Goal: Check status: Check status

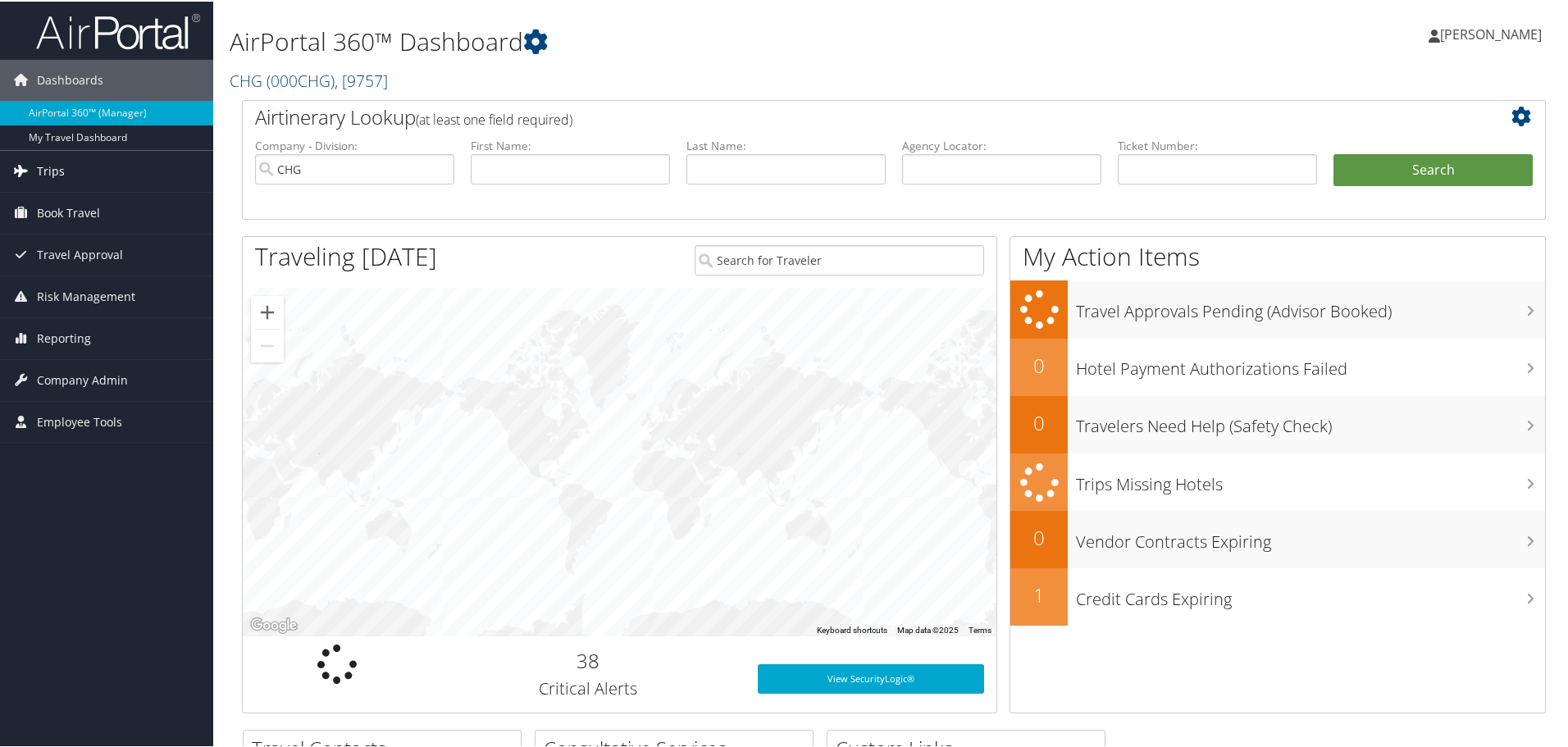
drag, startPoint x: 96, startPoint y: 166, endPoint x: 117, endPoint y: 168, distance: 21.1
click at [96, 166] on link "Trips" at bounding box center [106, 170] width 213 height 41
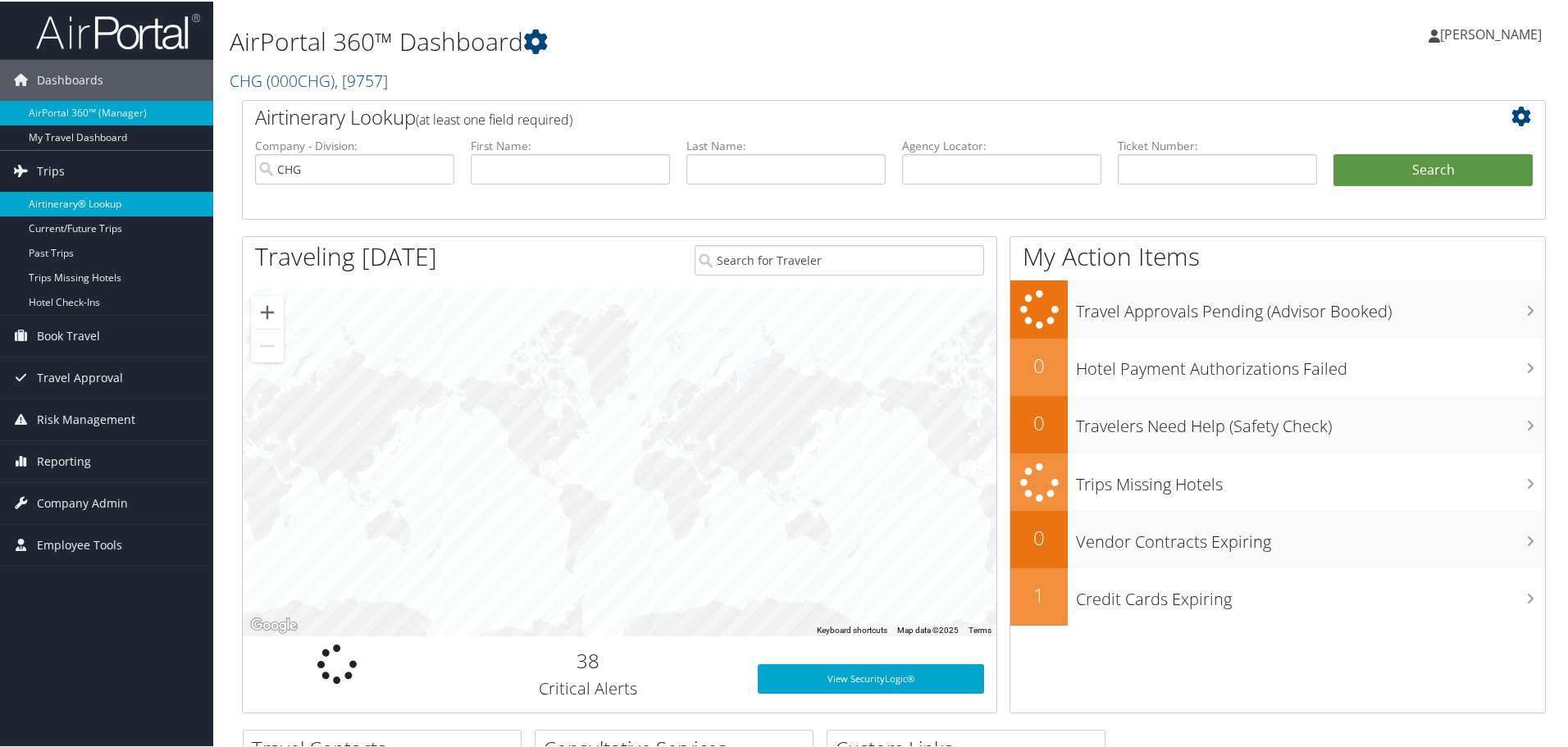
click at [71, 194] on link "Airtinerary® Lookup" at bounding box center [106, 203] width 213 height 24
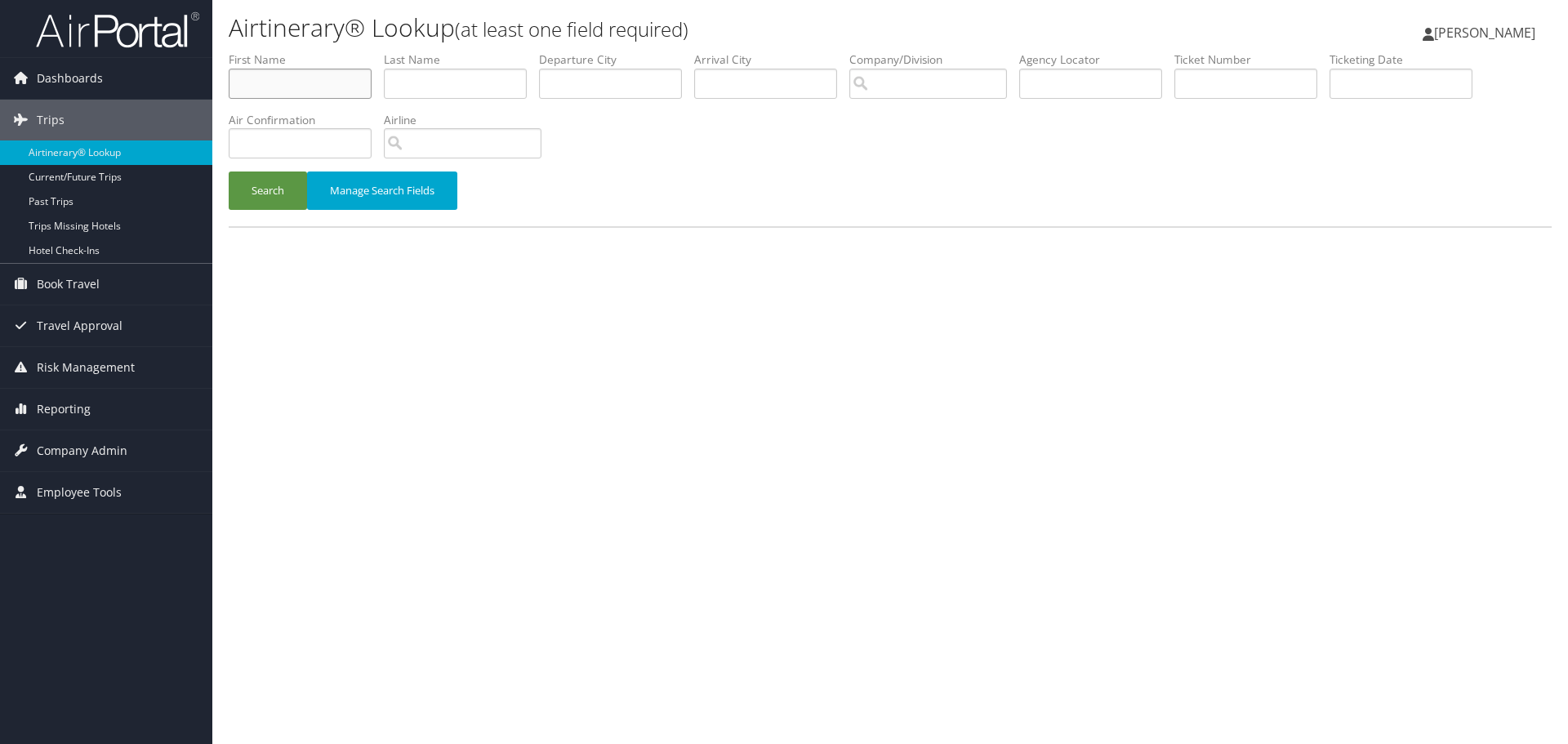
click at [339, 84] on input "text" at bounding box center [300, 83] width 143 height 30
paste input "Binalsheikh, Ibrahim"
drag, startPoint x: 300, startPoint y: 86, endPoint x: 177, endPoint y: 84, distance: 123.0
click at [177, 84] on div "Dashboards AirPortal 360™ (Manager) My Travel Dashboard Trips Airtinerary® Look…" at bounding box center [784, 372] width 1568 height 744
type input "Ibrahim"
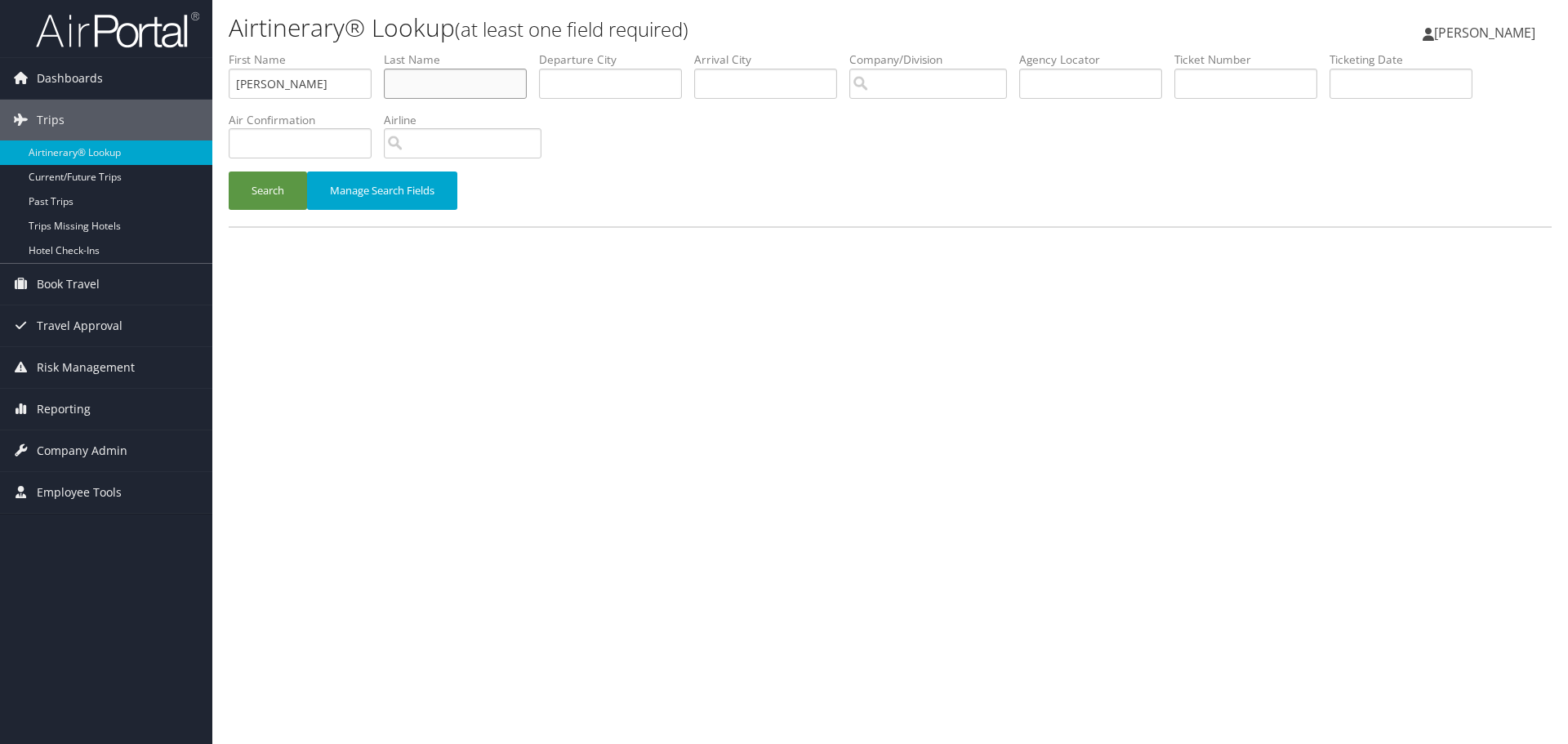
click at [500, 82] on input "text" at bounding box center [455, 83] width 143 height 30
paste input "Binalsheikh,"
type input "Binalsheikh,"
click at [240, 94] on input "Ibrahim" at bounding box center [300, 83] width 143 height 30
type input "Ibrahim"
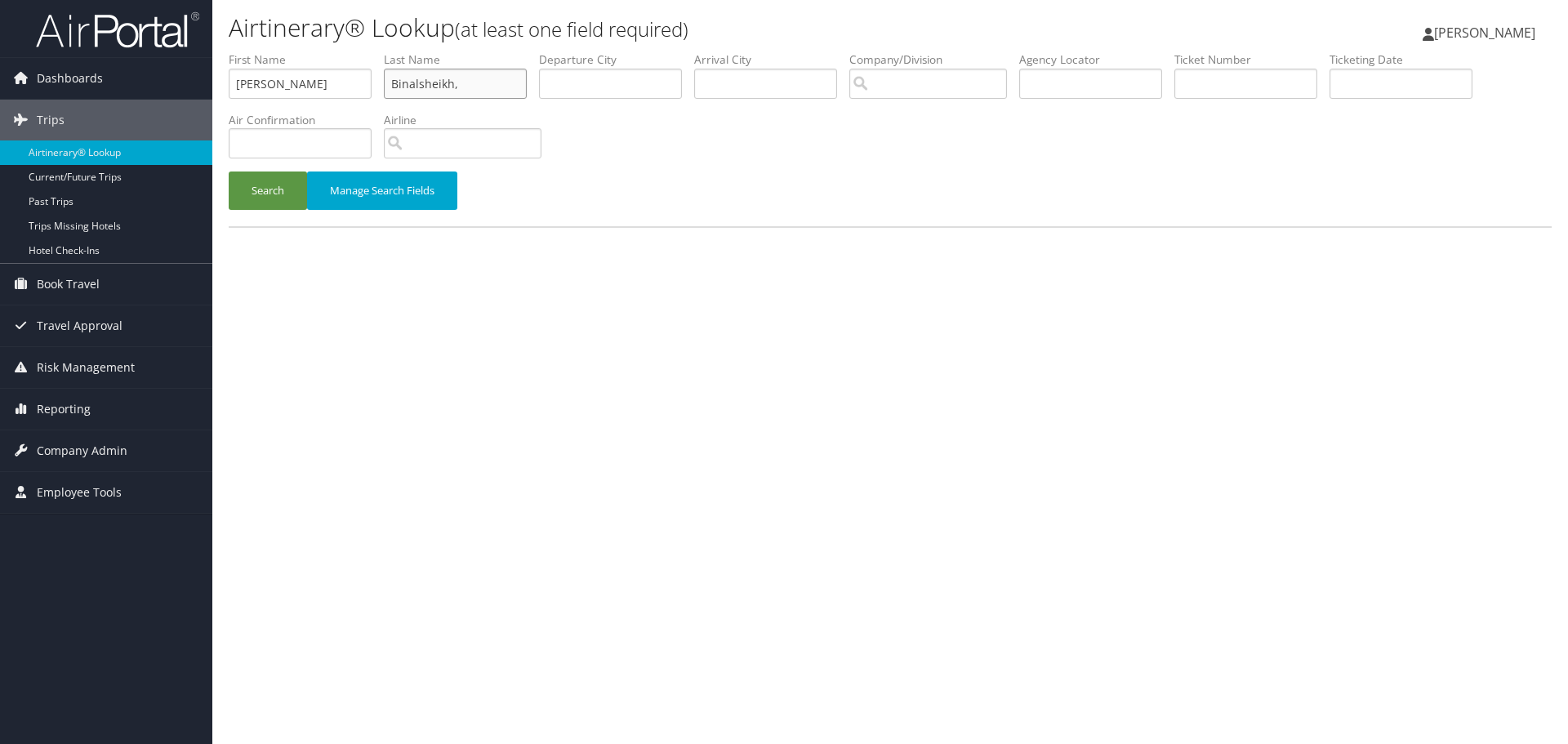
click at [494, 89] on input "Binalsheikh," at bounding box center [455, 83] width 143 height 30
type input "Binalsheikh"
click at [229, 171] on button "Search" at bounding box center [268, 191] width 79 height 38
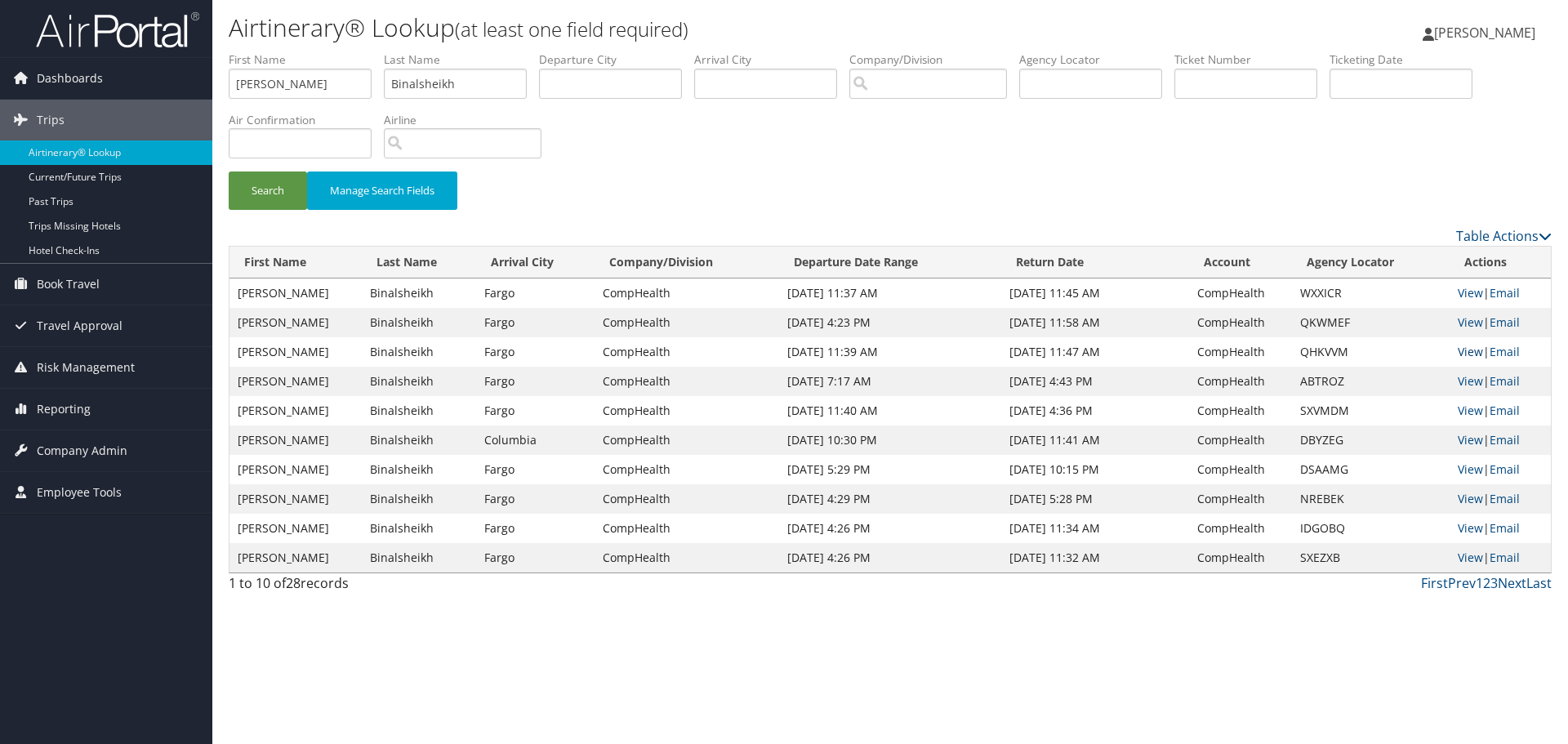
click at [1464, 350] on link "View" at bounding box center [1469, 352] width 25 height 16
drag, startPoint x: 350, startPoint y: 80, endPoint x: 223, endPoint y: 81, distance: 127.0
click at [229, 81] on form "First Name Ibrahim Last Name Binalsheikh Departure City Arrival City Company/Di…" at bounding box center [890, 139] width 1323 height 175
paste input "Jagatkumar Patel"
drag, startPoint x: 332, startPoint y: 83, endPoint x: 300, endPoint y: 85, distance: 32.1
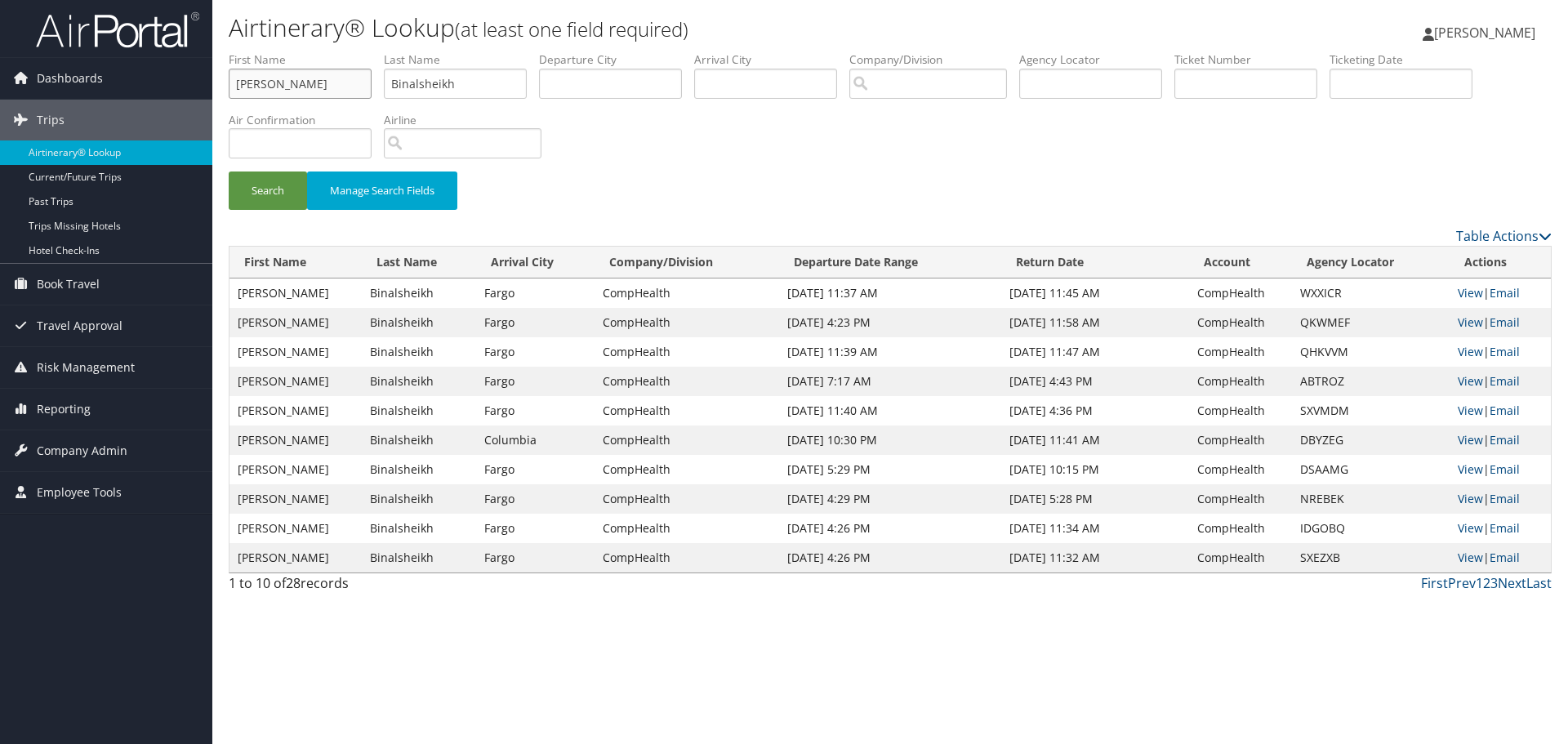
click at [300, 85] on input "Jagatkumar Patel" at bounding box center [300, 83] width 143 height 30
drag, startPoint x: 297, startPoint y: 86, endPoint x: 166, endPoint y: 86, distance: 131.0
click at [166, 86] on div "Dashboards AirPortal 360™ (Manager) My Travel Dashboard Trips Airtinerary® Look…" at bounding box center [784, 372] width 1568 height 744
type input "[PERSON_NAME]"
drag, startPoint x: 493, startPoint y: 87, endPoint x: 357, endPoint y: 87, distance: 136.0
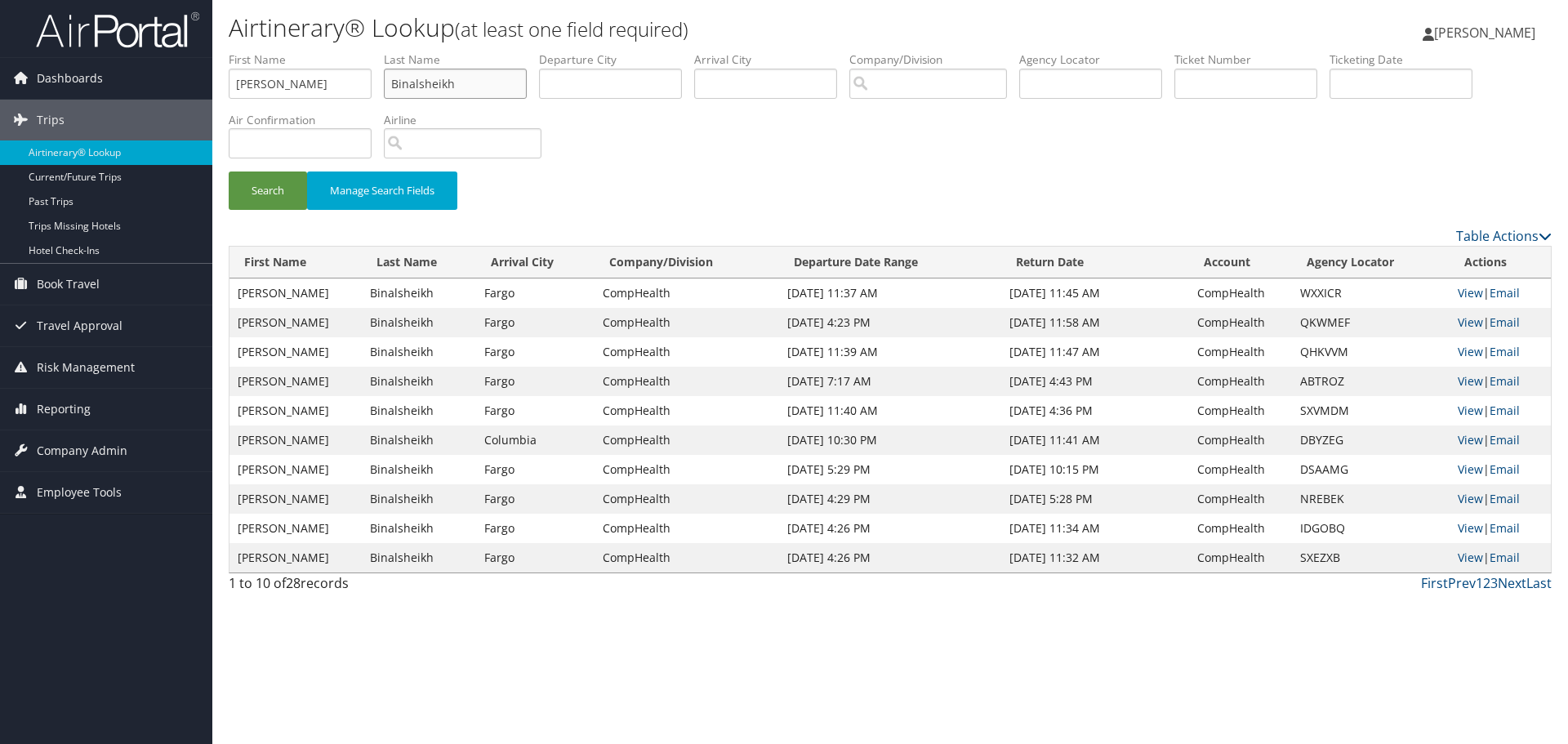
click at [357, 51] on ul "First Name Patel Last Name Binalsheikh Departure City Arrival City Company/Divi…" at bounding box center [890, 51] width 1323 height 0
paste input "Jagatkumar"
type input "Jagatkumar"
click at [236, 80] on input "[PERSON_NAME]" at bounding box center [300, 83] width 143 height 30
type input "[PERSON_NAME]"
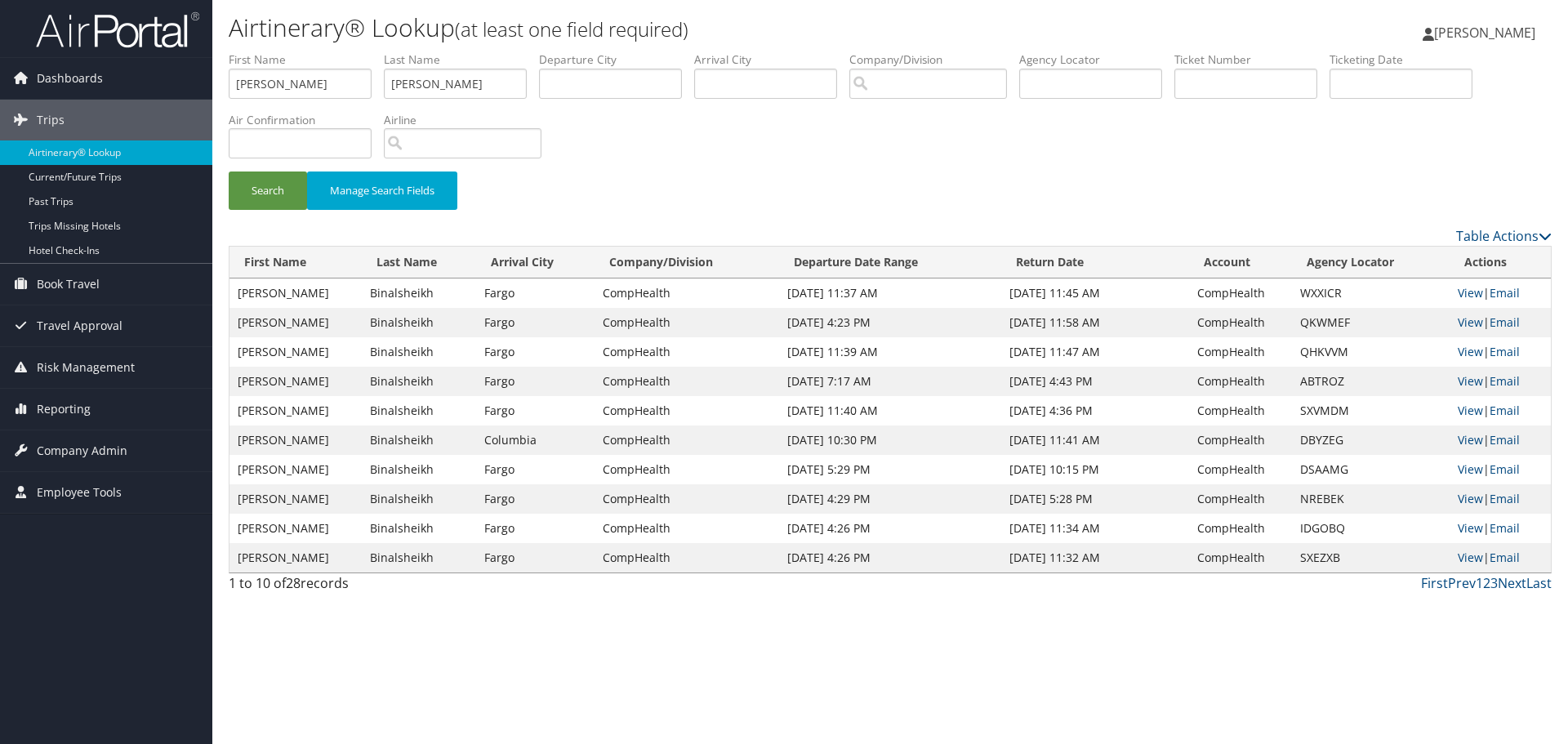
click at [264, 211] on div "Search Manage Search Fields" at bounding box center [890, 198] width 1347 height 55
click at [266, 197] on button "Search" at bounding box center [268, 191] width 79 height 38
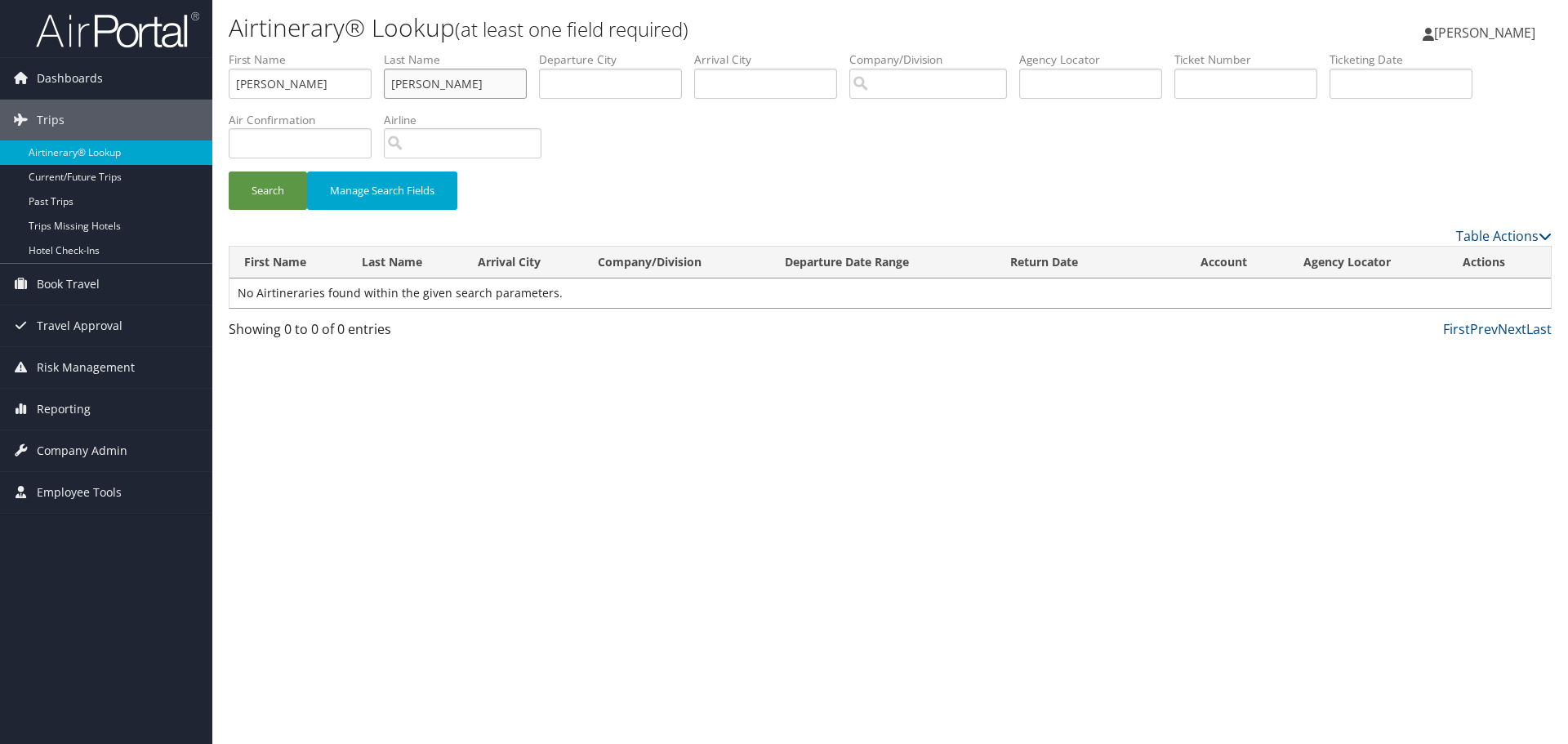
click at [513, 97] on input "Jagatkumar" at bounding box center [455, 83] width 143 height 30
click at [526, 95] on input "Jagatkumar" at bounding box center [455, 83] width 143 height 30
drag, startPoint x: 325, startPoint y: 85, endPoint x: 35, endPoint y: 87, distance: 290.0
click at [35, 87] on div "Dashboards AirPortal 360™ (Manager) My Travel Dashboard Trips Airtinerary® Look…" at bounding box center [784, 372] width 1568 height 744
click at [254, 176] on button "Search" at bounding box center [268, 191] width 79 height 38
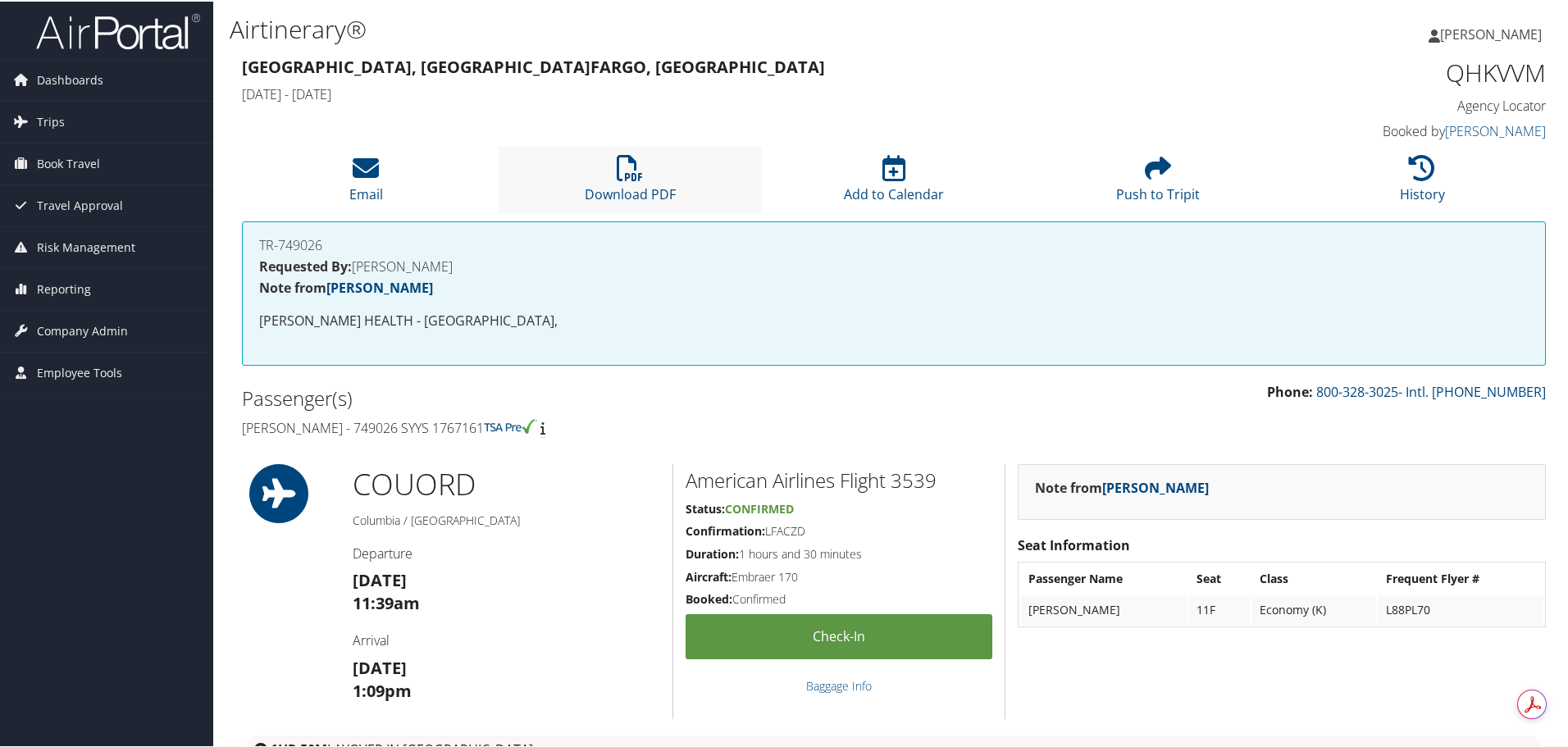
click at [613, 176] on li "Download PDF" at bounding box center [630, 178] width 264 height 66
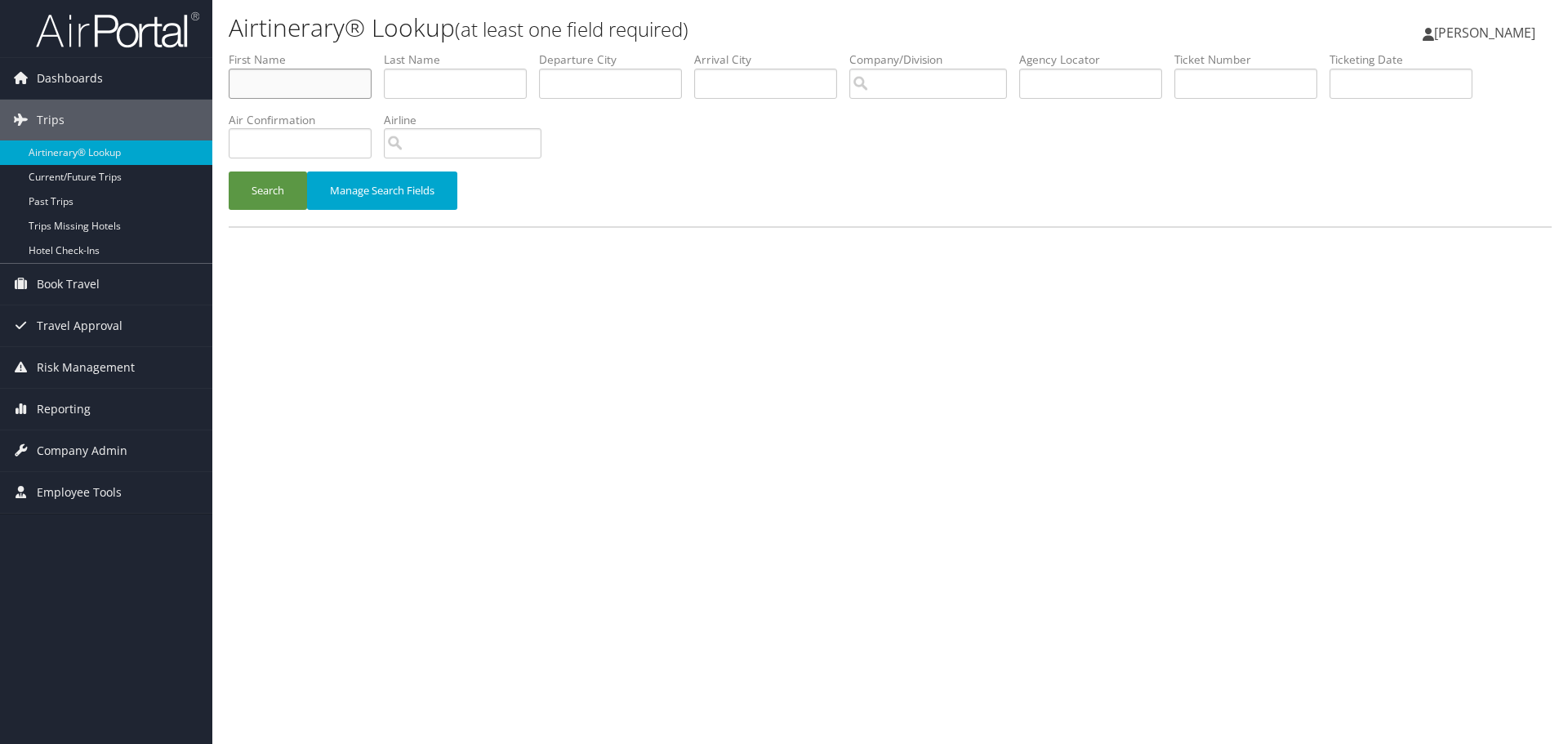
click at [312, 80] on input "text" at bounding box center [300, 83] width 143 height 30
paste input "Patel, Dhaval"
drag, startPoint x: 265, startPoint y: 85, endPoint x: 207, endPoint y: 85, distance: 58.0
click at [207, 85] on div "Dashboards AirPortal 360™ (Manager) My Travel Dashboard Trips Airtinerary® Look…" at bounding box center [784, 372] width 1568 height 744
type input "Dhaval"
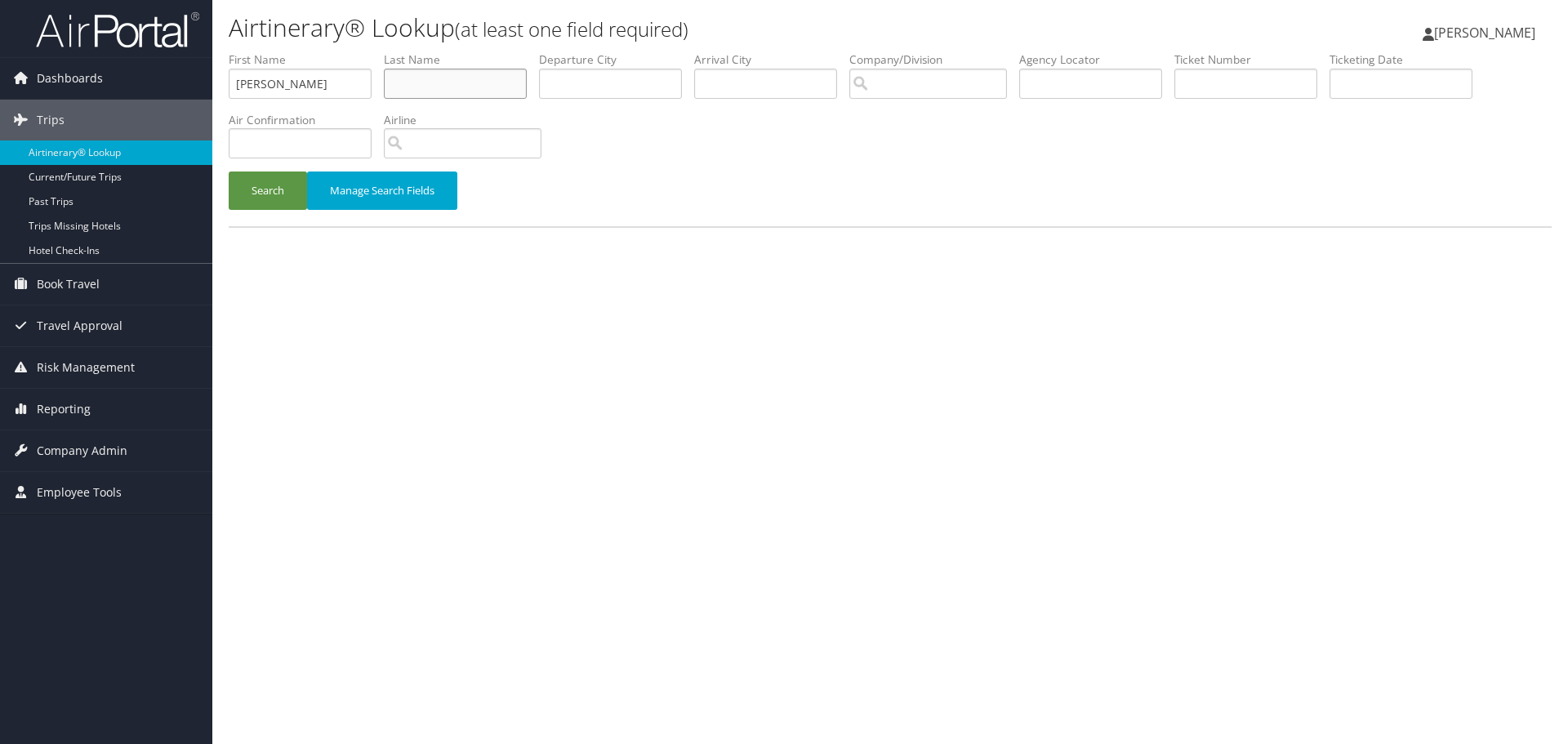
paste input "Patel,"
click at [261, 194] on button "Search" at bounding box center [268, 191] width 79 height 38
click at [489, 100] on li "Last Name Pate" at bounding box center [461, 81] width 155 height 60
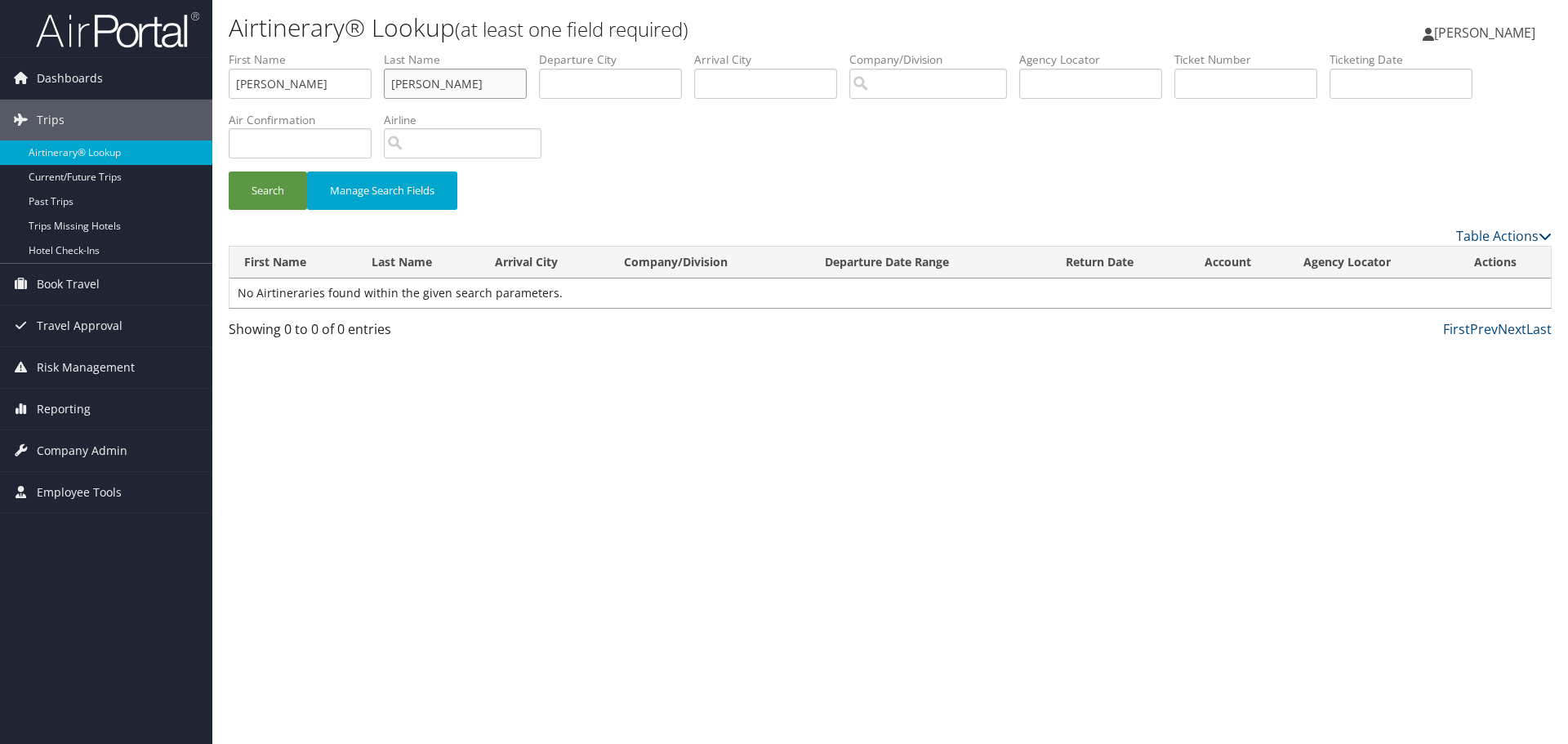
click at [489, 89] on input "Pate" at bounding box center [455, 83] width 143 height 30
type input "Patel"
click at [256, 184] on button "Search" at bounding box center [268, 191] width 79 height 38
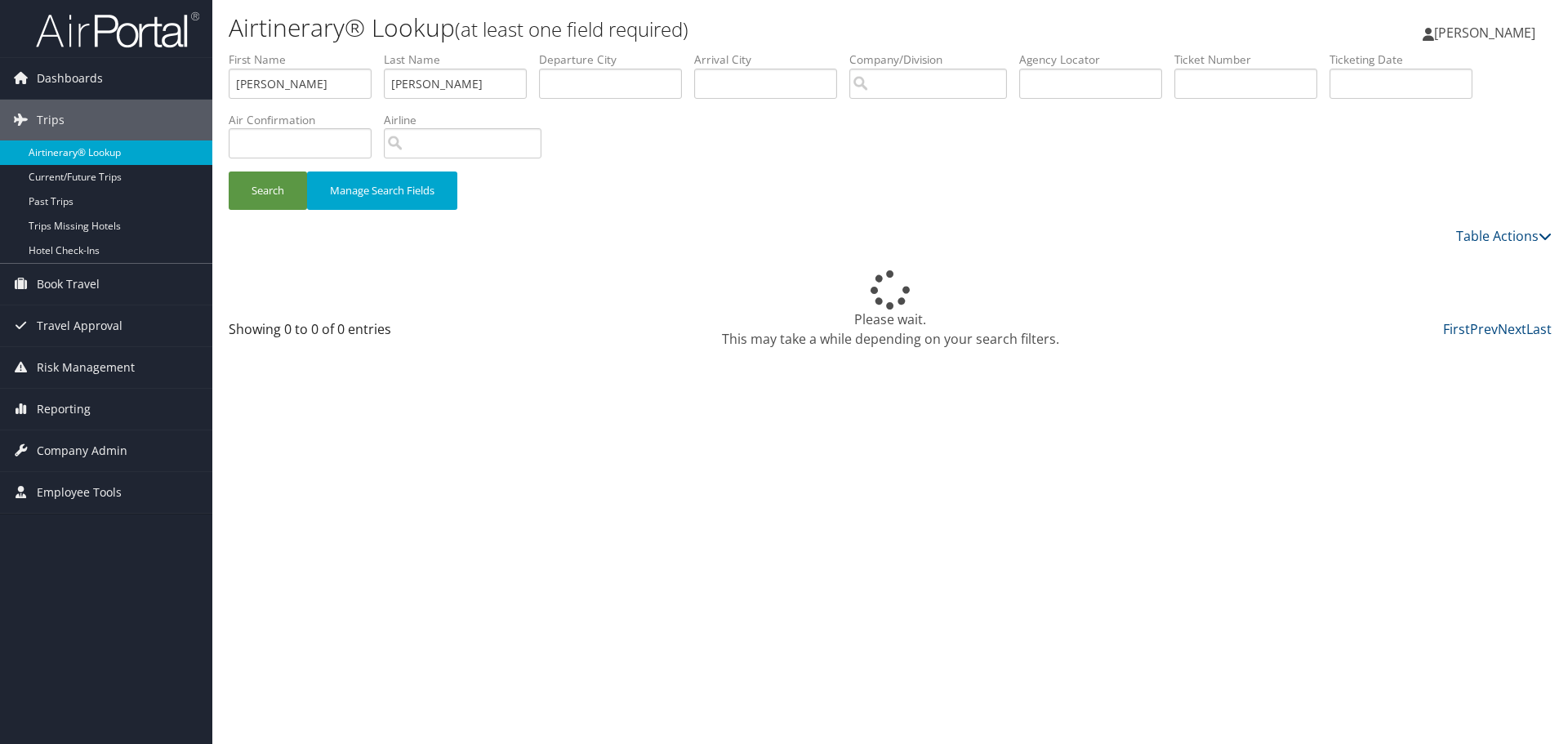
click at [109, 152] on link "Airtinerary® Lookup" at bounding box center [106, 152] width 212 height 24
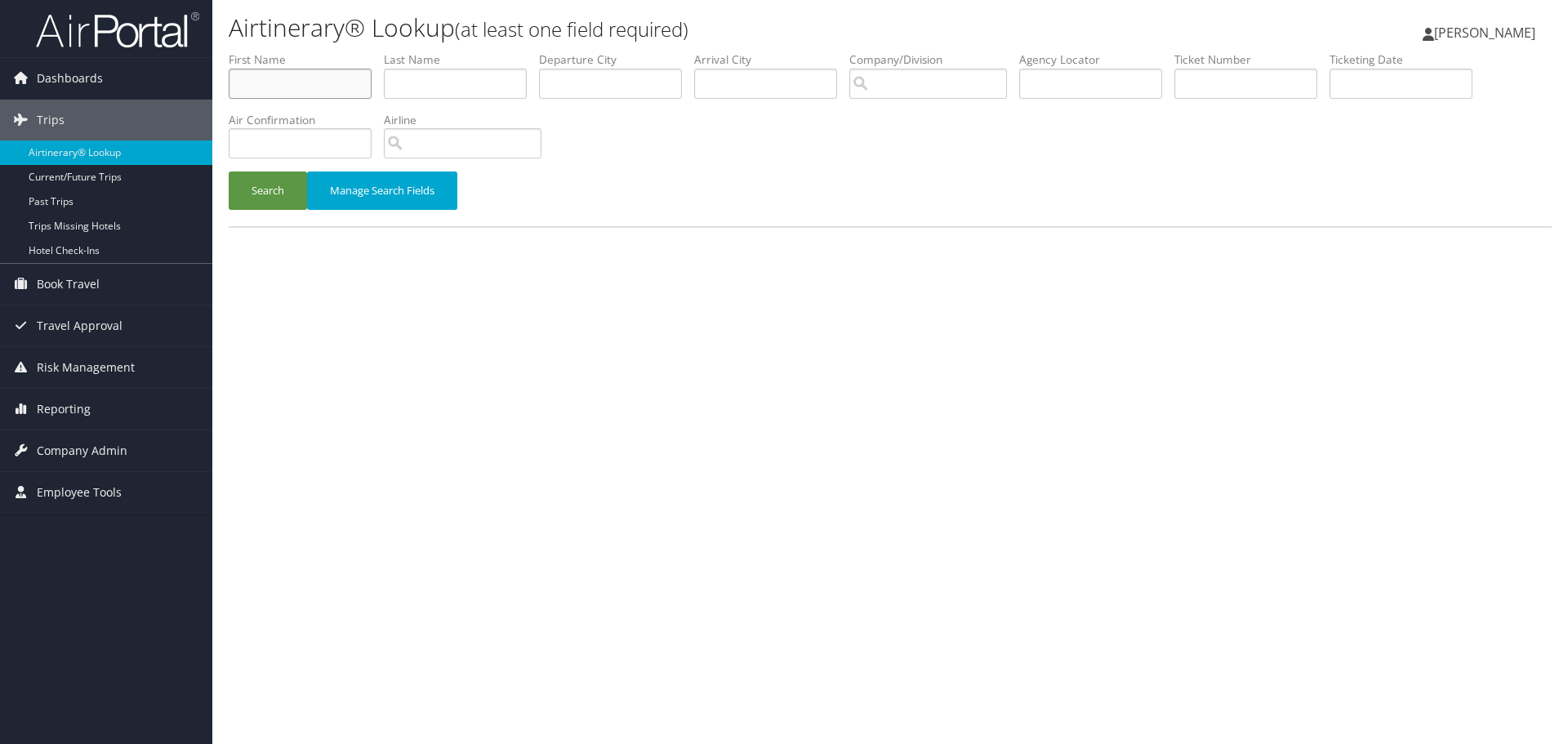
click at [301, 84] on input "text" at bounding box center [300, 83] width 143 height 30
paste input "[PERSON_NAME],"
click at [300, 83] on input "[PERSON_NAME]," at bounding box center [300, 83] width 143 height 30
type input "P"
drag, startPoint x: 280, startPoint y: 93, endPoint x: 217, endPoint y: 93, distance: 63.0
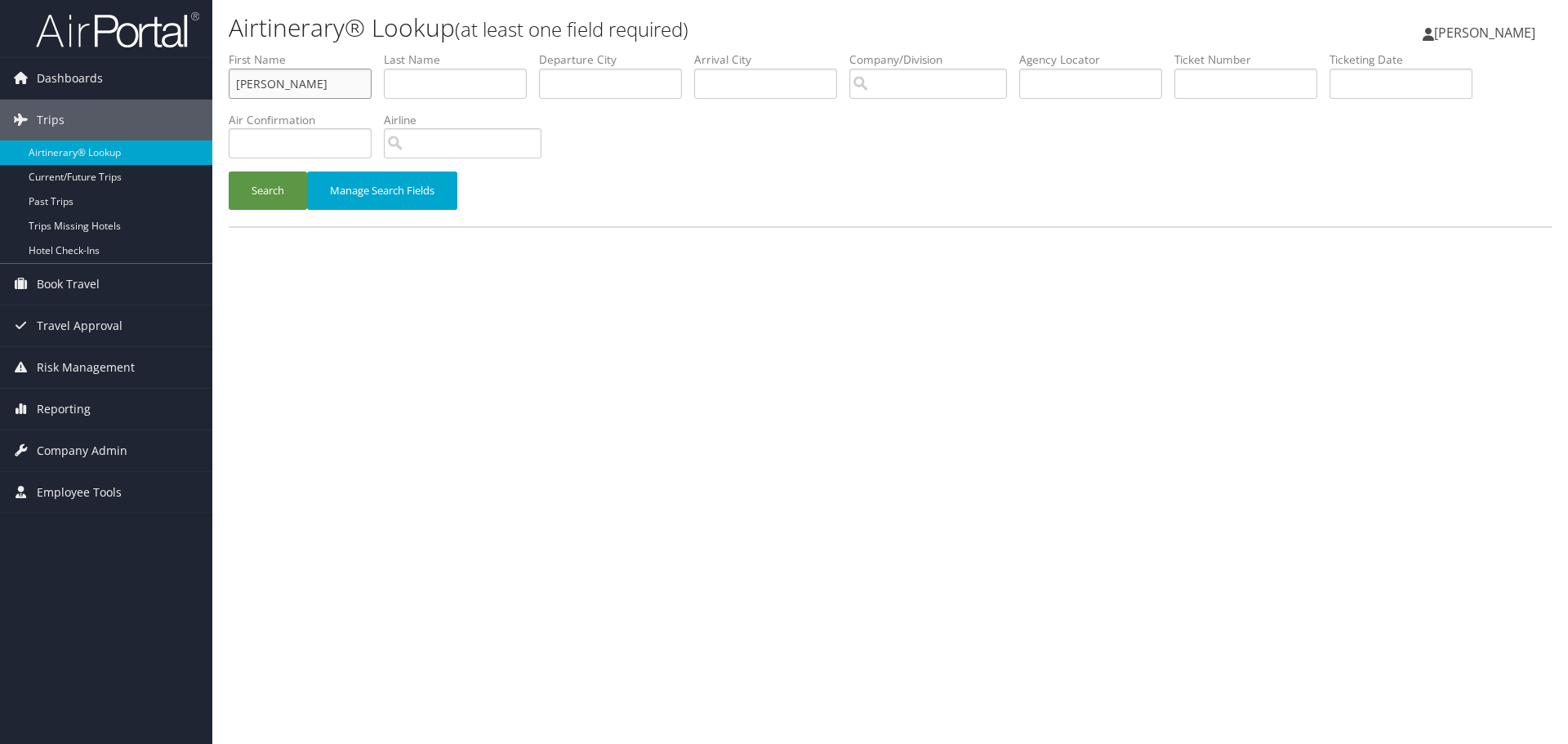
click at [229, 93] on form "First Name [PERSON_NAME] Last Name Departure City Arrival City Company/Division…" at bounding box center [890, 139] width 1323 height 175
click at [327, 88] on input "[PERSON_NAME]" at bounding box center [300, 83] width 143 height 30
drag, startPoint x: 285, startPoint y: 88, endPoint x: 228, endPoint y: 87, distance: 57.0
click at [229, 87] on form "First Name [PERSON_NAME] Last Name Departure City Arrival City Company/Division…" at bounding box center [890, 139] width 1323 height 175
click at [300, 78] on input "[PERSON_NAME]" at bounding box center [300, 83] width 143 height 30
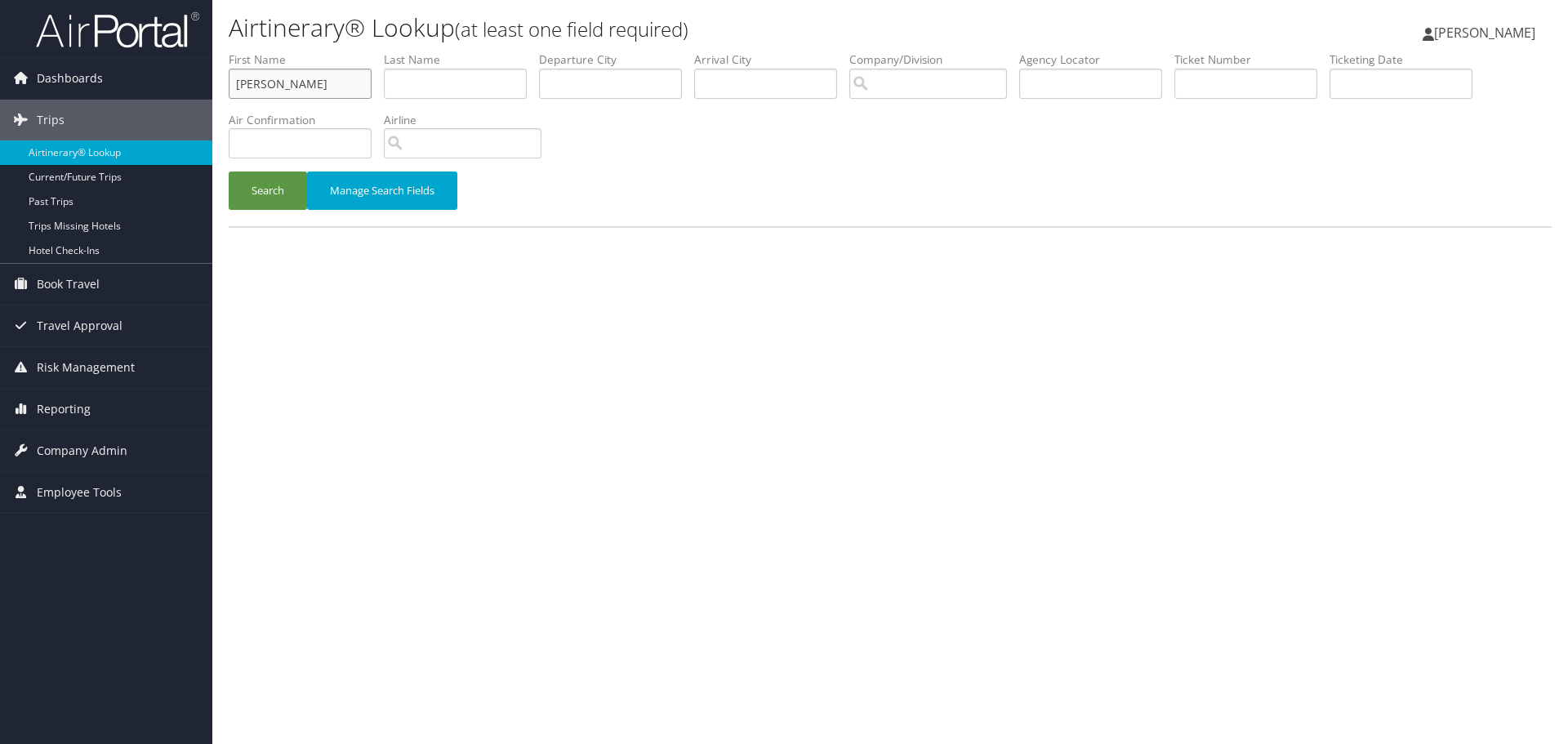
paste input "[PERSON_NAME]"
drag, startPoint x: 262, startPoint y: 83, endPoint x: 191, endPoint y: 86, distance: 71.1
click at [191, 86] on div "Dashboards AirPortal 360™ (Manager) My Travel Dashboard Trips Airtinerary® Look…" at bounding box center [784, 372] width 1568 height 744
type input "[PERSON_NAME]"
click at [472, 87] on input "text" at bounding box center [455, 83] width 143 height 30
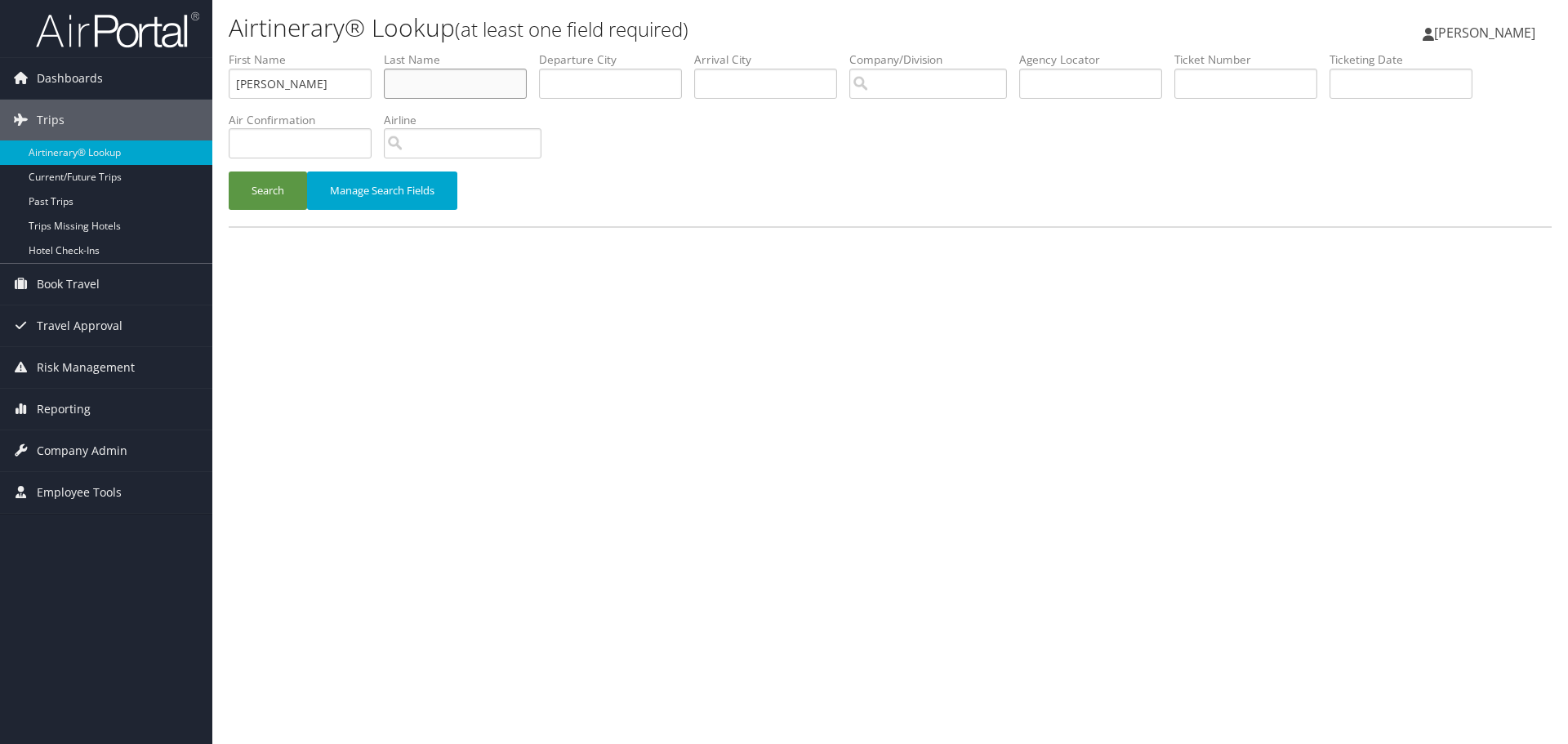
paste input "[PERSON_NAME]"
type input "[PERSON_NAME]"
click at [308, 94] on input "[PERSON_NAME]" at bounding box center [300, 83] width 143 height 30
click at [473, 89] on input "[PERSON_NAME]" at bounding box center [455, 83] width 143 height 30
click at [267, 186] on button "Search" at bounding box center [268, 191] width 79 height 38
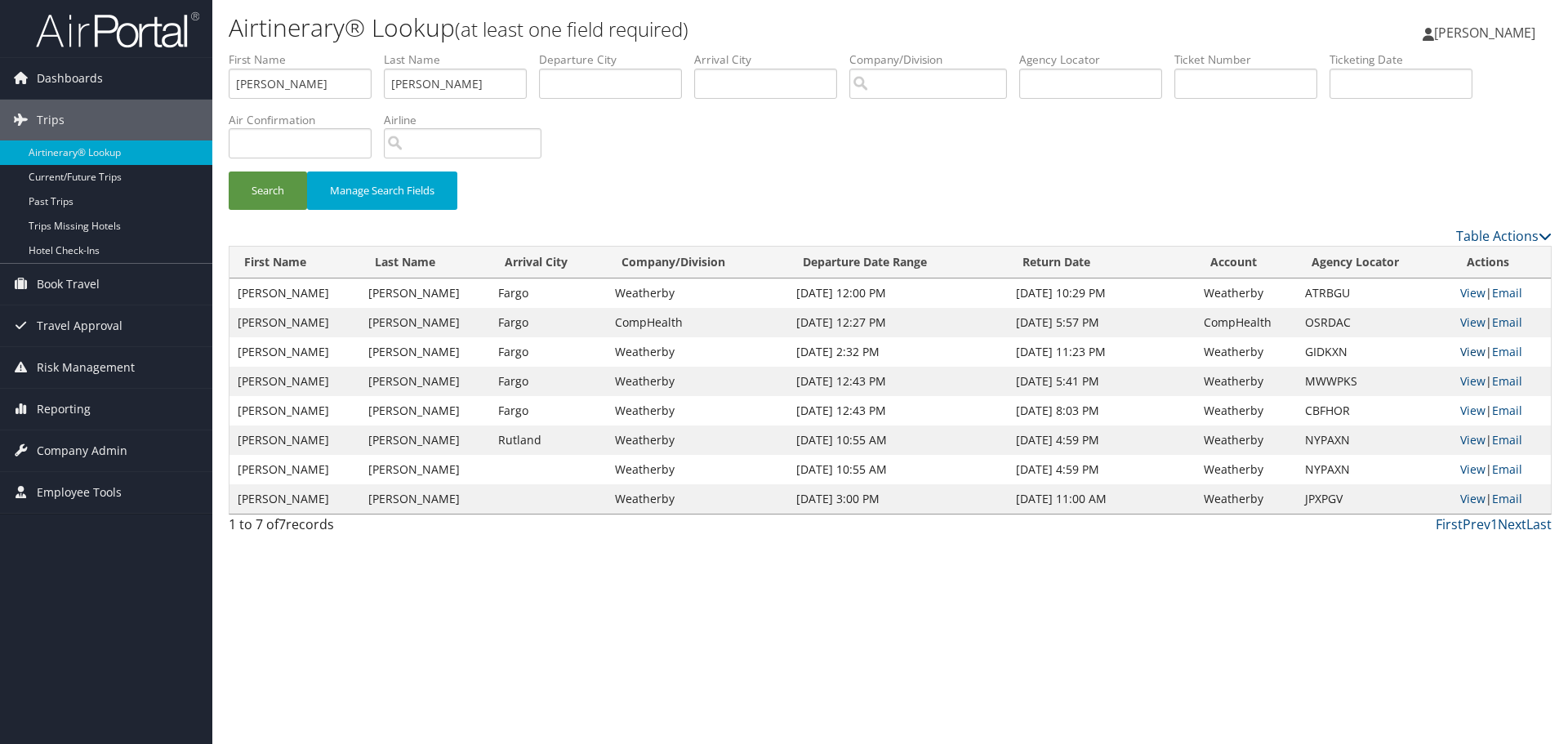
click at [1468, 355] on link "View" at bounding box center [1472, 352] width 25 height 16
